Goal: Task Accomplishment & Management: Complete application form

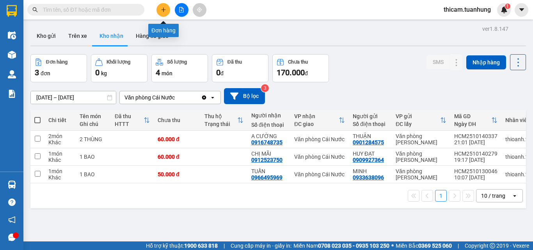
click at [160, 13] on button at bounding box center [164, 10] width 14 height 14
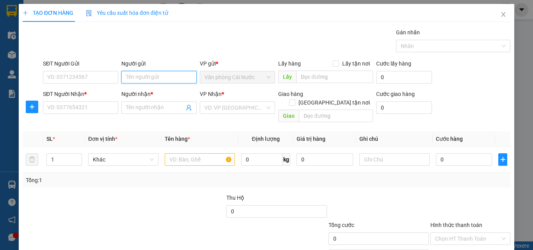
click at [142, 78] on input "Người gửi" at bounding box center [158, 77] width 75 height 12
type input "XE TẢI"
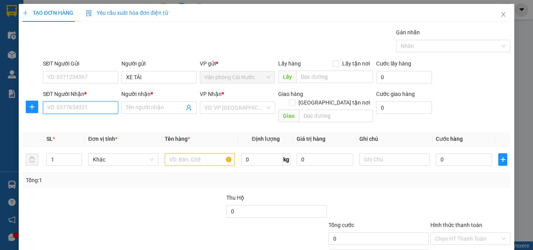
click at [85, 103] on input "SĐT Người Nhận *" at bounding box center [80, 108] width 75 height 12
click at [85, 105] on input "SĐT Người Nhận *" at bounding box center [80, 108] width 75 height 12
type input "0911194660"
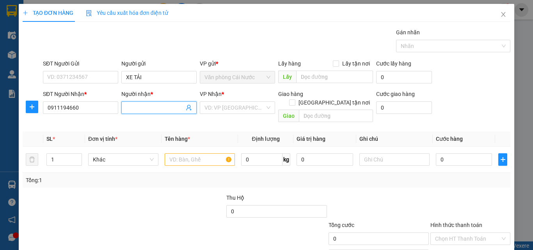
click at [132, 112] on span at bounding box center [158, 108] width 75 height 12
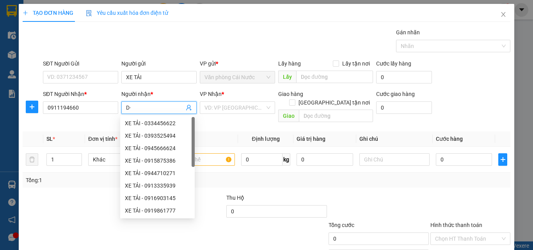
type input "D"
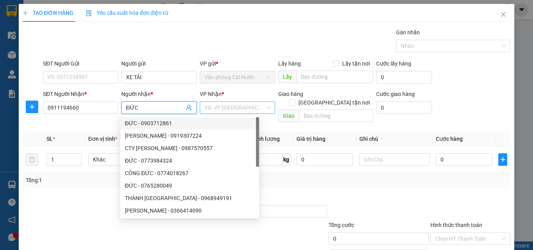
type input "ĐỨC"
click at [229, 107] on input "search" at bounding box center [235, 108] width 61 height 12
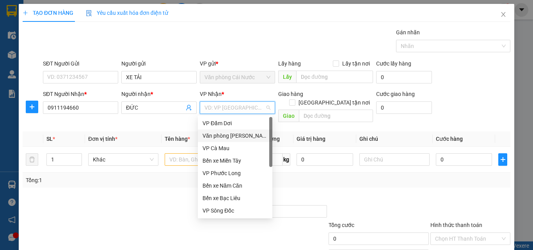
click at [233, 135] on div "Văn phòng [PERSON_NAME]" at bounding box center [235, 136] width 65 height 9
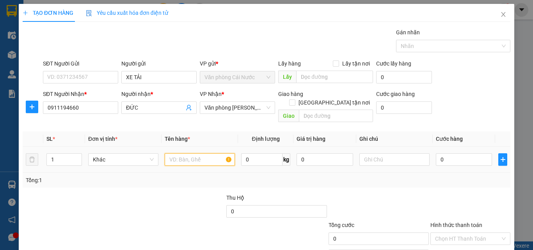
click at [203, 153] on input "text" at bounding box center [200, 159] width 70 height 12
type input "1 THÙNG"
click at [446, 154] on input "0" at bounding box center [464, 159] width 56 height 12
click at [451, 153] on input "0" at bounding box center [464, 159] width 56 height 12
type input "05"
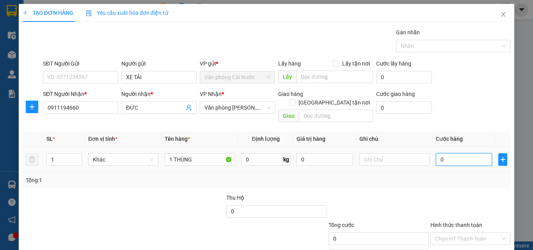
type input "5"
type input "050"
type input "50"
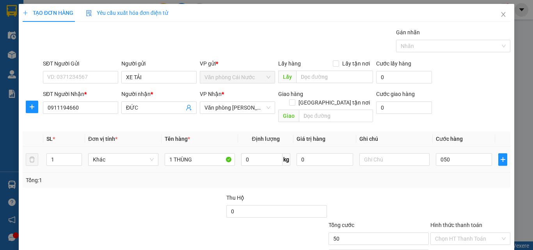
type input "50.000"
click at [458, 176] on div "Tổng: 1" at bounding box center [267, 180] width 482 height 9
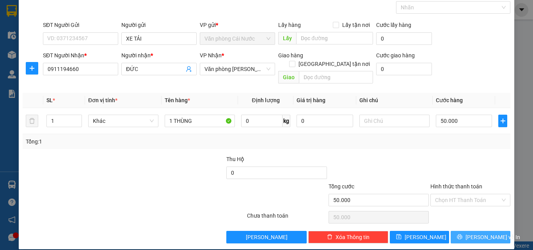
click at [477, 233] on span "[PERSON_NAME] và In" at bounding box center [493, 237] width 55 height 9
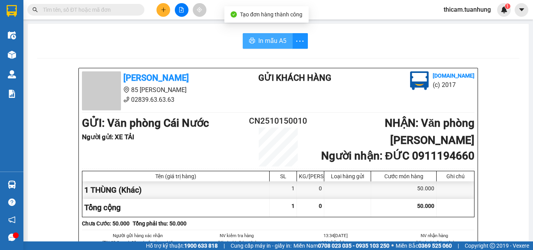
click at [261, 43] on span "In mẫu A5" at bounding box center [272, 41] width 28 height 10
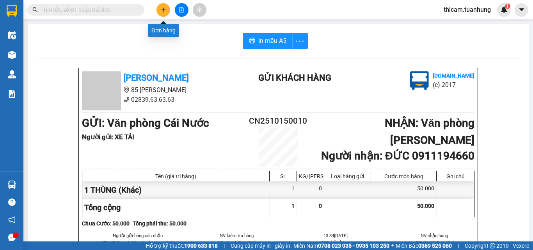
click at [168, 11] on button at bounding box center [164, 10] width 14 height 14
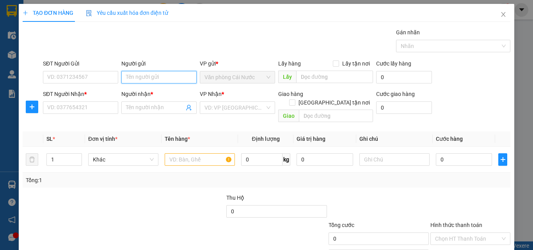
click at [157, 80] on input "Người gửi" at bounding box center [158, 77] width 75 height 12
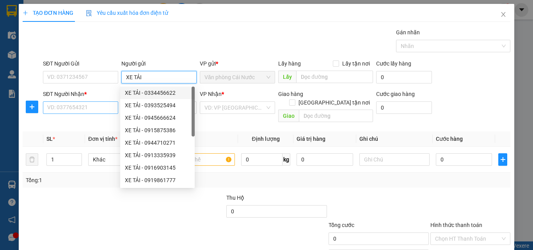
type input "XE TẢI"
click at [96, 103] on input "SĐT Người Nhận *" at bounding box center [80, 108] width 75 height 12
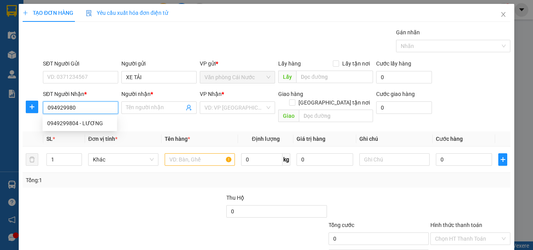
type input "0949299804"
click at [75, 123] on div "0949299804 - LƯƠNG" at bounding box center [79, 123] width 65 height 9
type input "LƯƠNG"
type input "0949299804"
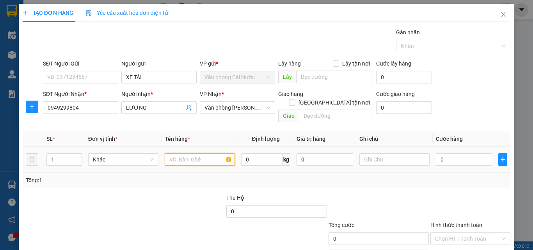
click at [182, 153] on input "text" at bounding box center [200, 159] width 70 height 12
type input "1 THÙNG"
click at [461, 154] on input "0" at bounding box center [464, 159] width 56 height 12
type input "9"
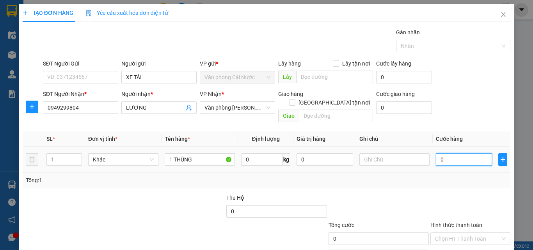
type input "9"
type input "90"
type input "90.000"
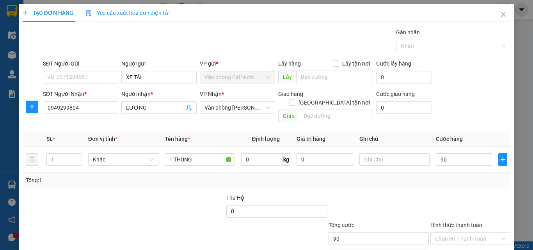
type input "90.000"
click at [447, 176] on div "Tổng: 1" at bounding box center [267, 180] width 482 height 9
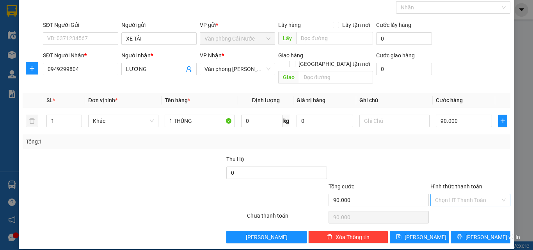
click at [454, 194] on input "Hình thức thanh toán" at bounding box center [467, 200] width 65 height 12
click at [456, 209] on div "Tại văn phòng" at bounding box center [466, 207] width 70 height 9
type input "0"
click at [478, 233] on span "[PERSON_NAME] và In" at bounding box center [493, 237] width 55 height 9
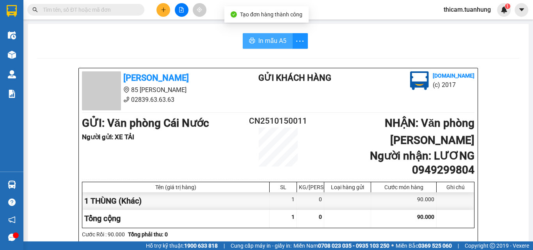
click at [268, 47] on button "In mẫu A5" at bounding box center [268, 41] width 50 height 16
click at [163, 11] on icon "plus" at bounding box center [163, 9] width 5 height 5
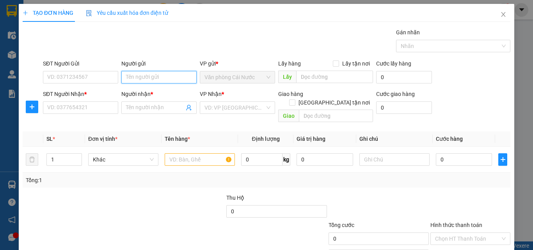
click at [152, 78] on input "Người gửi" at bounding box center [158, 77] width 75 height 12
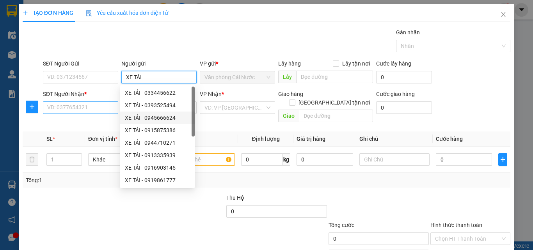
type input "XE TẢI"
click at [83, 108] on input "SĐT Người Nhận *" at bounding box center [80, 108] width 75 height 12
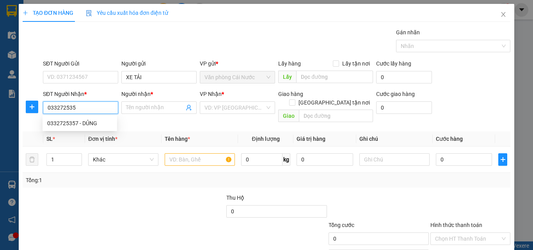
type input "0332725357"
click at [84, 125] on div "0332725357 - DỦNG" at bounding box center [79, 123] width 65 height 9
type input "DỦNG"
type input "0332725357"
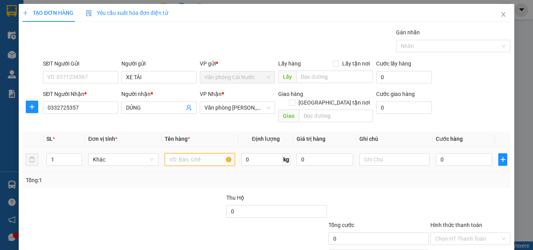
click at [181, 154] on input "text" at bounding box center [200, 159] width 70 height 12
type input "1 THÙNG"
click at [478, 155] on input "0" at bounding box center [464, 159] width 56 height 12
type input "7"
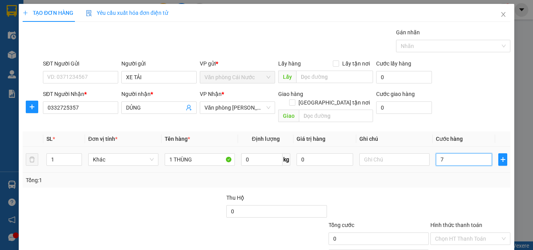
type input "7"
type input "70"
type input "70.000"
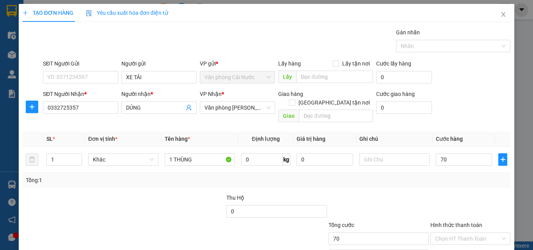
type input "70.000"
click at [470, 176] on div "Tổng: 1" at bounding box center [267, 180] width 482 height 9
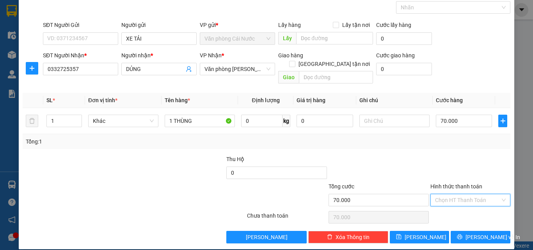
click at [467, 194] on input "Hình thức thanh toán" at bounding box center [467, 200] width 65 height 12
click at [457, 204] on div "Tại văn phòng" at bounding box center [466, 207] width 70 height 9
type input "0"
click at [481, 233] on span "[PERSON_NAME] và In" at bounding box center [493, 237] width 55 height 9
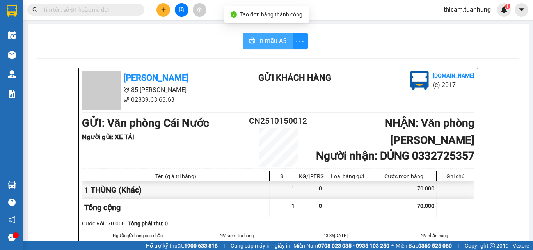
click at [279, 45] on span "In mẫu A5" at bounding box center [272, 41] width 28 height 10
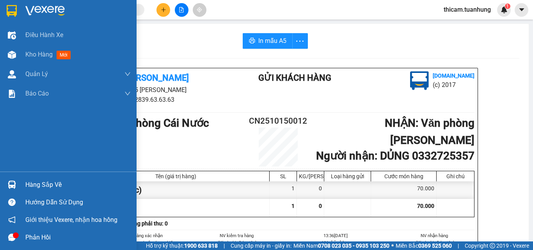
click at [31, 187] on div "Hàng sắp về" at bounding box center [77, 185] width 105 height 12
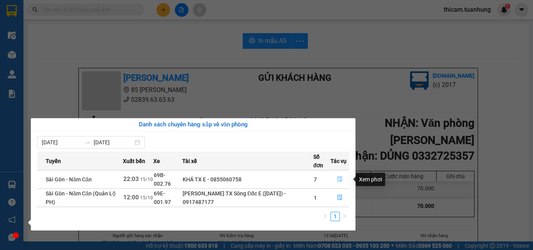
click at [341, 182] on span "file-done" at bounding box center [339, 179] width 5 height 6
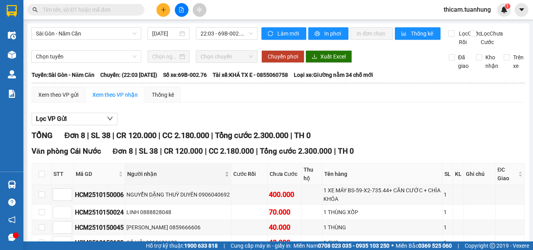
scroll to position [78, 0]
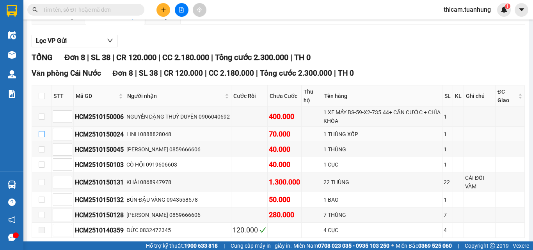
click at [44, 137] on input "checkbox" at bounding box center [42, 134] width 6 height 6
checkbox input "true"
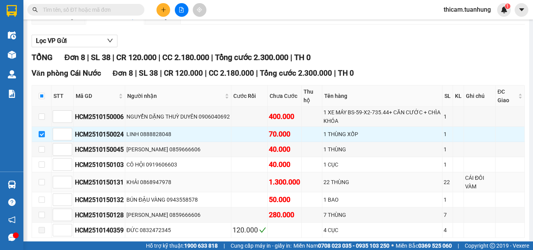
scroll to position [123, 0]
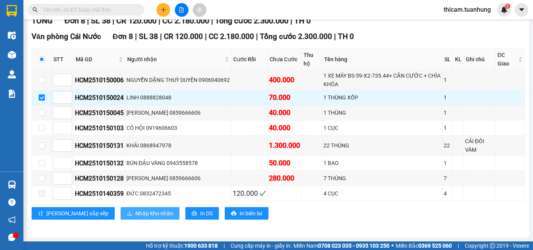
click at [135, 213] on span "Nhập kho nhận" at bounding box center [154, 213] width 38 height 9
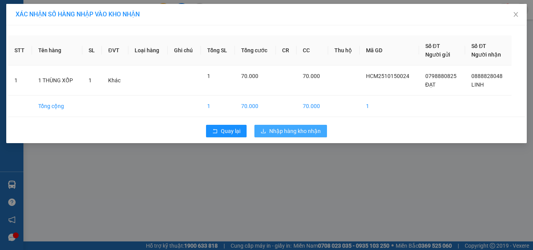
click at [277, 135] on span "Nhập hàng kho nhận" at bounding box center [295, 131] width 52 height 9
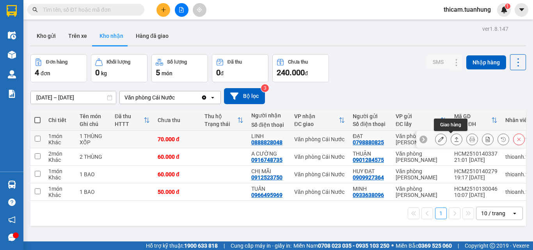
click at [454, 141] on icon at bounding box center [456, 139] width 5 height 5
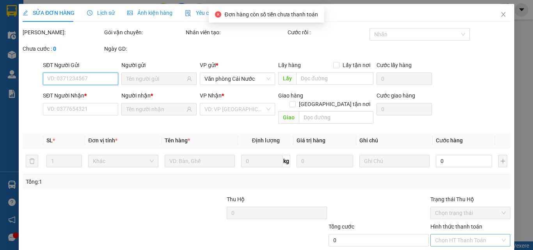
type input "0798880825"
type input "ĐẠT"
type input "0888828048"
type input "LINH"
type input "70.000"
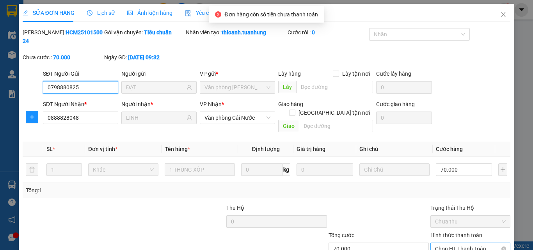
scroll to position [40, 0]
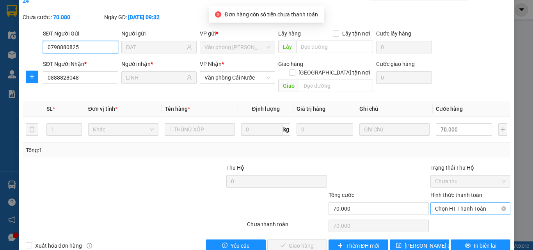
click at [453, 203] on span "Chọn HT Thanh Toán" at bounding box center [470, 209] width 71 height 12
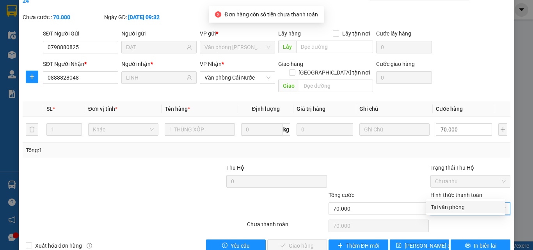
click at [449, 204] on div "Tại văn phòng" at bounding box center [466, 207] width 70 height 9
type input "0"
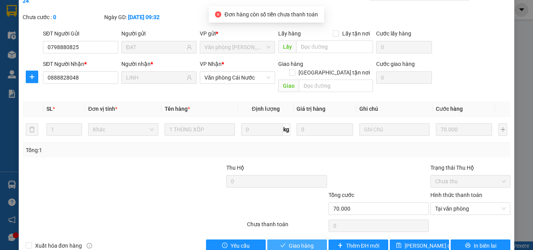
click at [289, 242] on span "Giao hàng" at bounding box center [301, 246] width 25 height 9
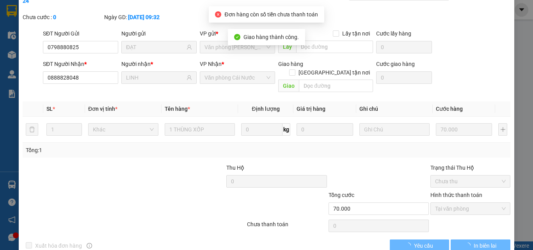
scroll to position [0, 0]
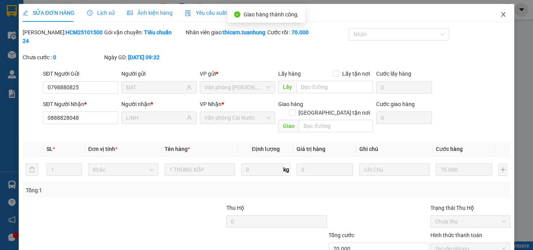
click at [501, 14] on icon "close" at bounding box center [504, 14] width 6 height 6
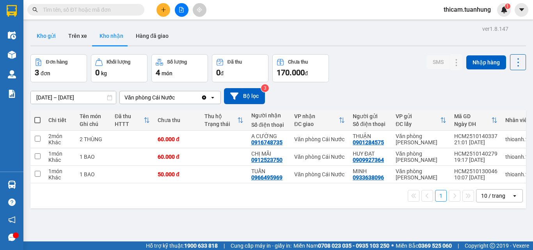
drag, startPoint x: 51, startPoint y: 39, endPoint x: 53, endPoint y: 44, distance: 5.8
click at [51, 38] on button "Kho gửi" at bounding box center [46, 36] width 32 height 19
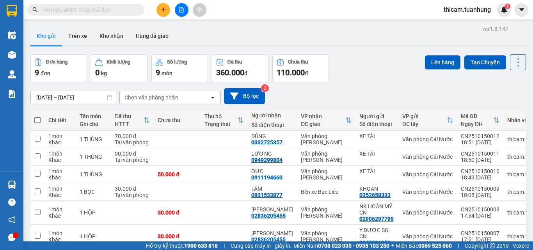
scroll to position [78, 0]
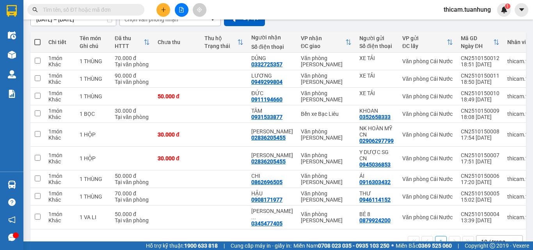
click at [37, 46] on th at bounding box center [37, 42] width 14 height 21
click at [37, 44] on span at bounding box center [37, 42] width 6 height 6
click at [37, 38] on input "checkbox" at bounding box center [37, 38] width 0 height 0
checkbox input "true"
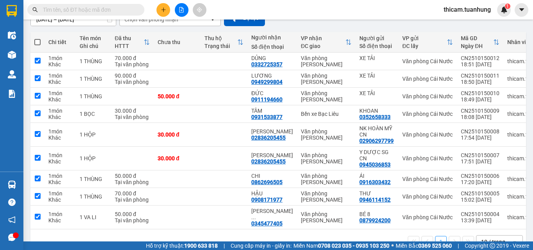
checkbox input "true"
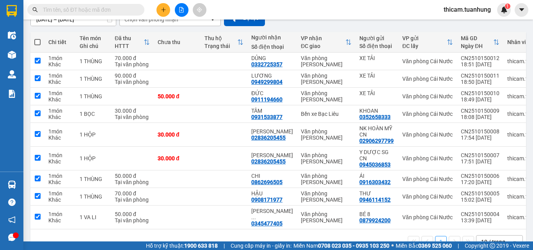
checkbox input "true"
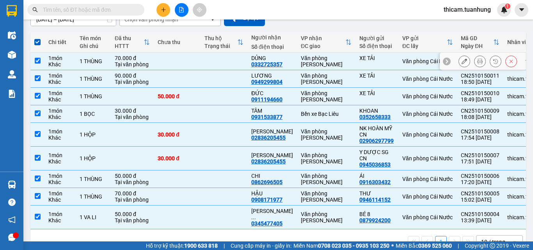
click at [36, 59] on input "checkbox" at bounding box center [38, 61] width 6 height 6
checkbox input "false"
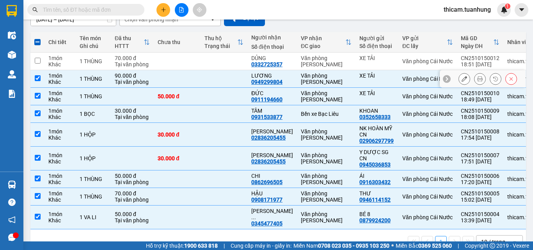
click at [36, 79] on input "checkbox" at bounding box center [38, 78] width 6 height 6
checkbox input "false"
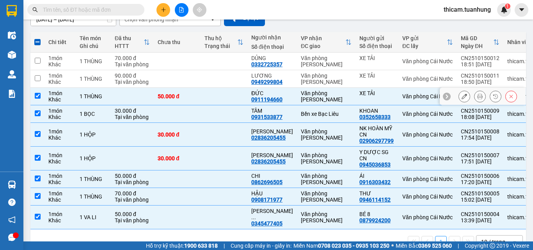
click at [37, 98] on input "checkbox" at bounding box center [38, 96] width 6 height 6
checkbox input "false"
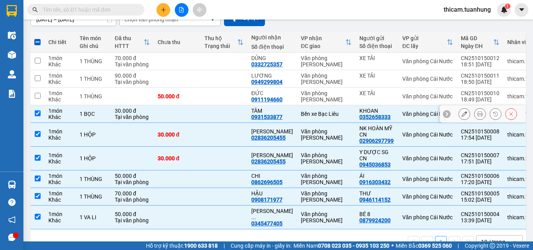
click at [37, 111] on input "checkbox" at bounding box center [38, 113] width 6 height 6
checkbox input "false"
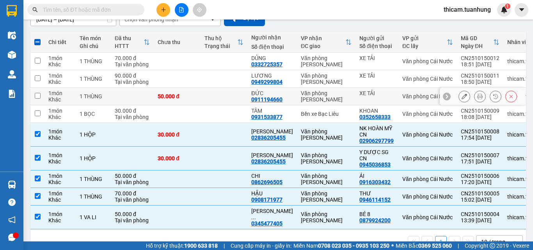
scroll to position [0, 0]
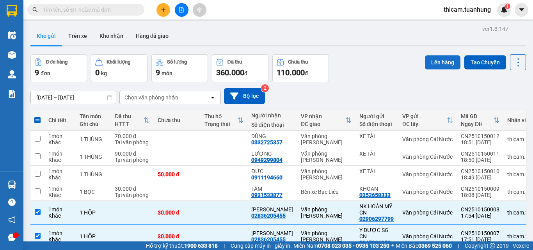
click at [439, 61] on button "Lên hàng" at bounding box center [443, 62] width 36 height 14
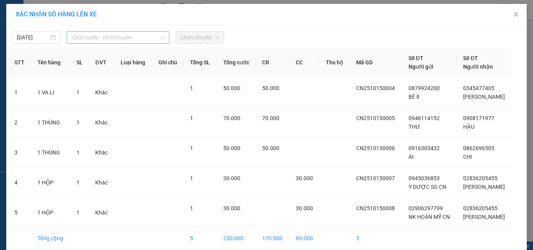
click at [153, 39] on span "Chọn tuyến - nhóm tuyến" at bounding box center [117, 38] width 93 height 12
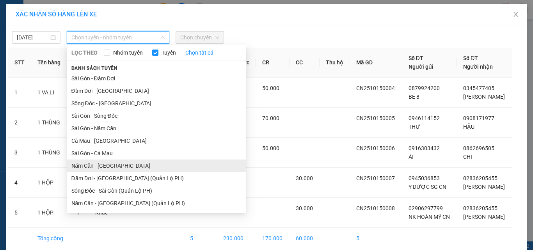
click at [107, 164] on li "Năm Căn - [GEOGRAPHIC_DATA]" at bounding box center [157, 166] width 180 height 12
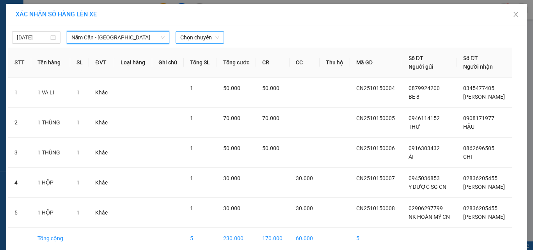
click at [218, 39] on div "Chọn chuyến" at bounding box center [200, 37] width 48 height 12
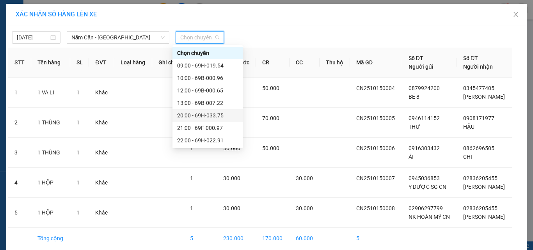
click at [214, 116] on div "20:00 - 69H-033.75" at bounding box center [207, 115] width 61 height 9
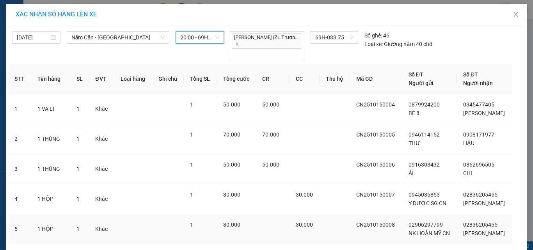
scroll to position [39, 0]
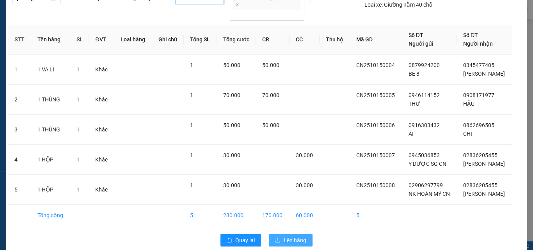
click at [297, 236] on span "Lên hàng" at bounding box center [295, 240] width 23 height 9
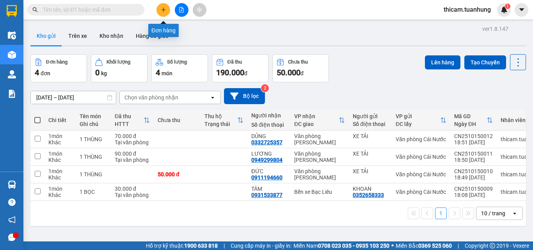
click at [161, 12] on icon "plus" at bounding box center [163, 9] width 5 height 5
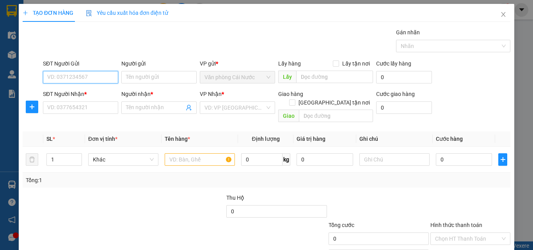
click at [74, 78] on input "SĐT Người Gửi" at bounding box center [80, 77] width 75 height 12
type input "0913876852"
click at [70, 93] on div "0913876852 - KHẢI" at bounding box center [79, 93] width 65 height 9
type input "KHẢI"
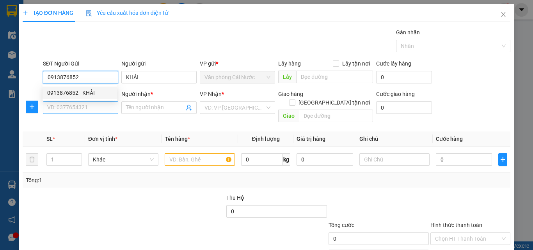
type input "0913876852"
click at [74, 110] on input "SĐT Người Nhận *" at bounding box center [80, 108] width 75 height 12
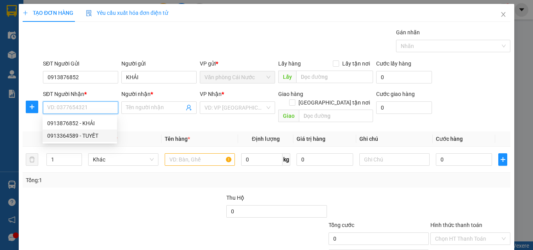
click at [88, 132] on div "0913364589 - TUYẾT" at bounding box center [79, 136] width 65 height 9
type input "0913364589"
type input "TUYẾT"
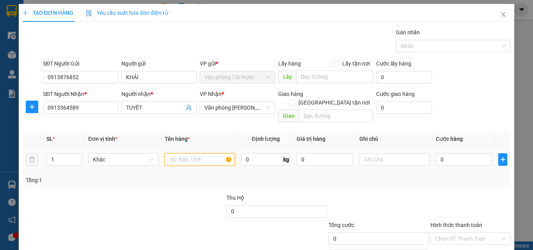
click at [175, 153] on input "text" at bounding box center [200, 159] width 70 height 12
type input "1 THÙNG"
click at [445, 153] on input "0" at bounding box center [464, 159] width 56 height 12
type input "6"
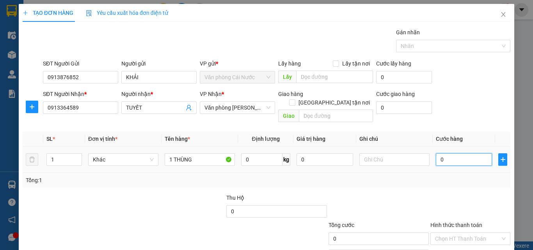
type input "6"
type input "60"
type input "60.000"
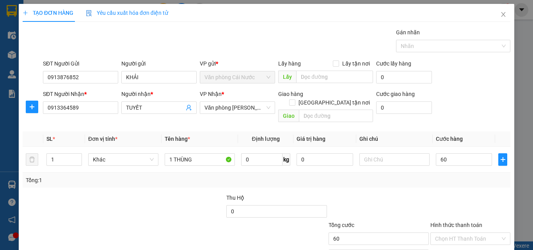
type input "60.000"
click at [440, 194] on div at bounding box center [471, 207] width 82 height 27
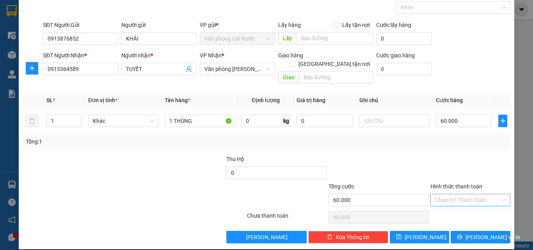
click at [449, 194] on input "Hình thức thanh toán" at bounding box center [467, 200] width 65 height 12
click at [449, 207] on div "Tại văn phòng" at bounding box center [466, 207] width 70 height 9
type input "0"
click at [467, 231] on button "[PERSON_NAME] và In" at bounding box center [481, 237] width 60 height 12
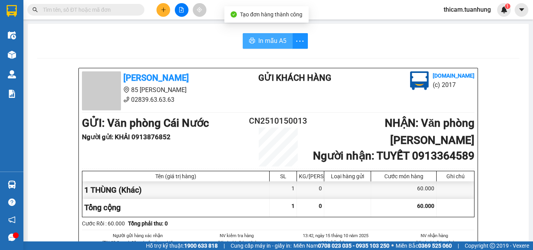
click at [274, 37] on span "In mẫu A5" at bounding box center [272, 41] width 28 height 10
